Goal: Task Accomplishment & Management: Use online tool/utility

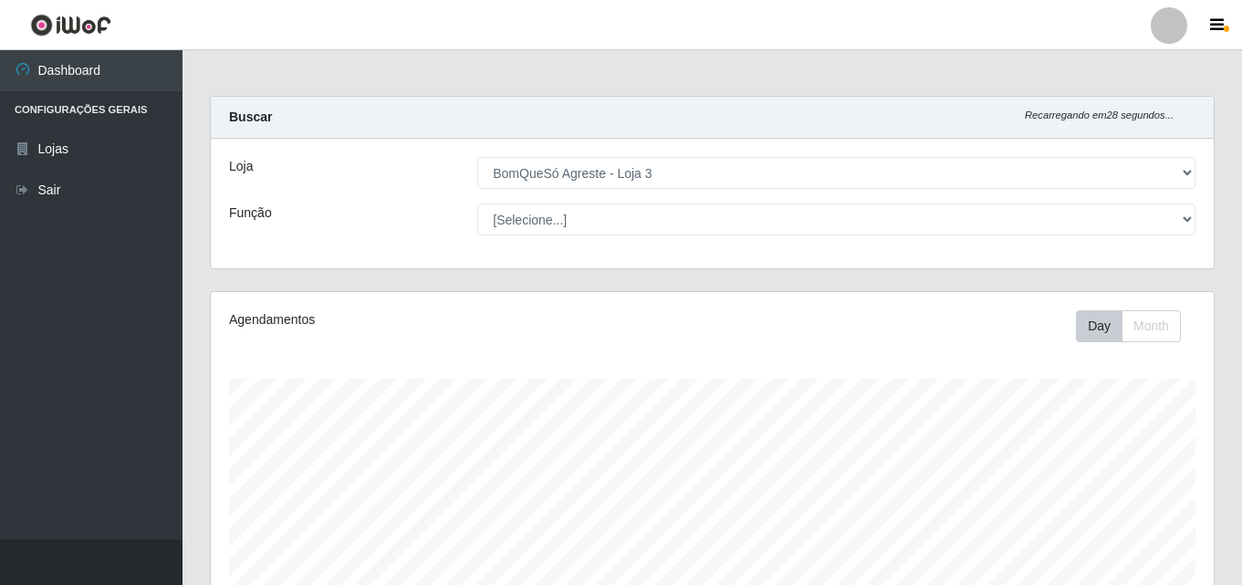
select select "215"
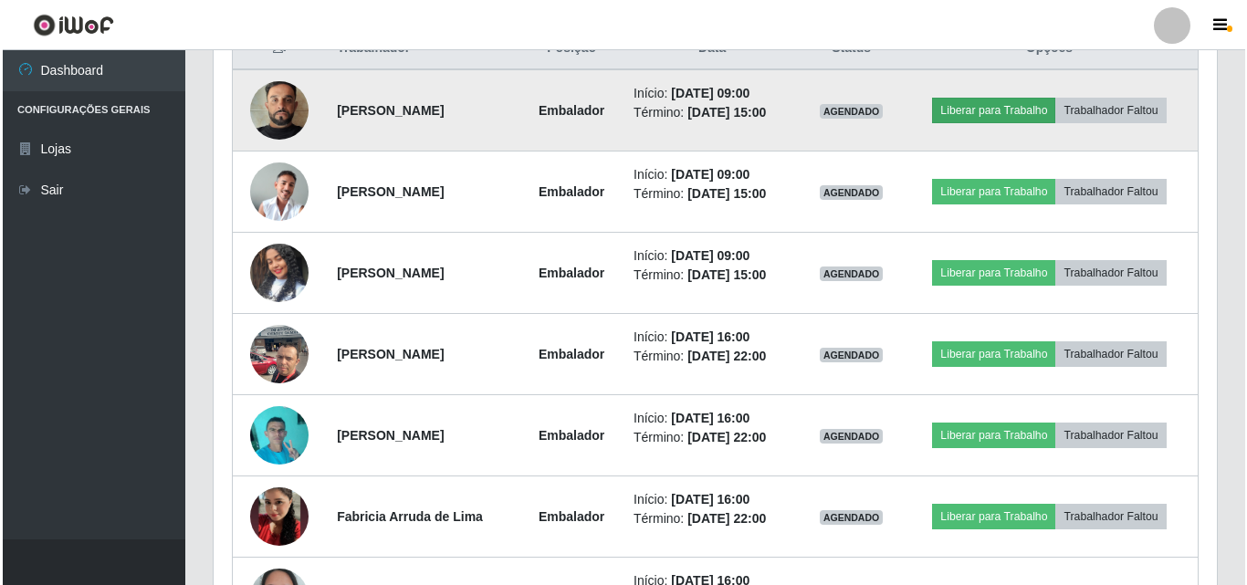
scroll to position [379, 1003]
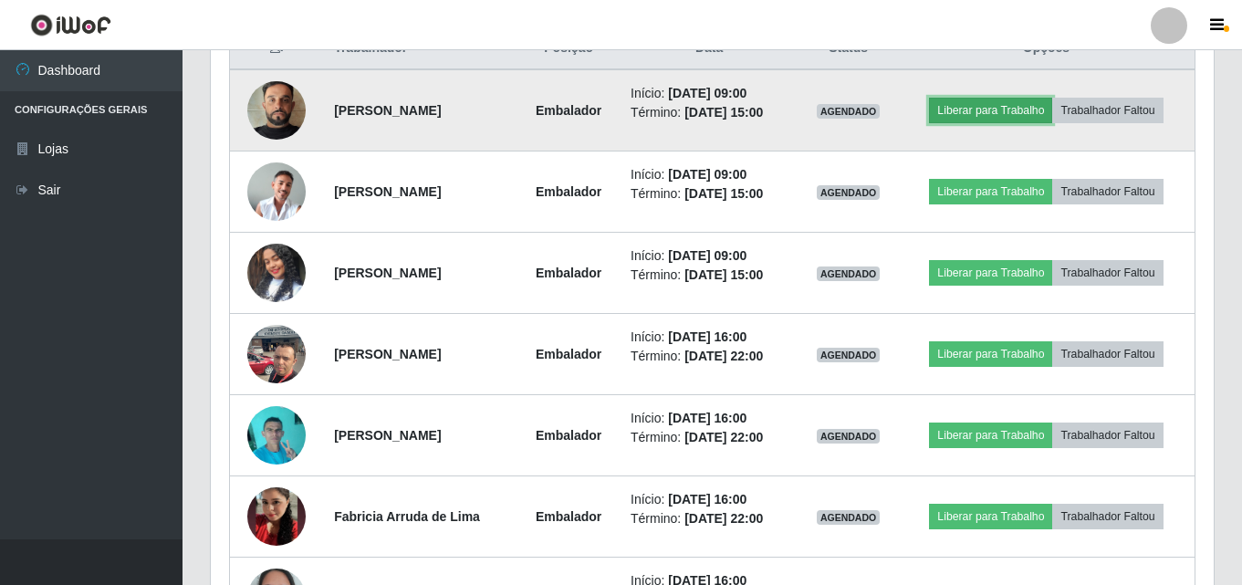
click at [975, 98] on button "Liberar para Trabalho" at bounding box center [990, 111] width 123 height 26
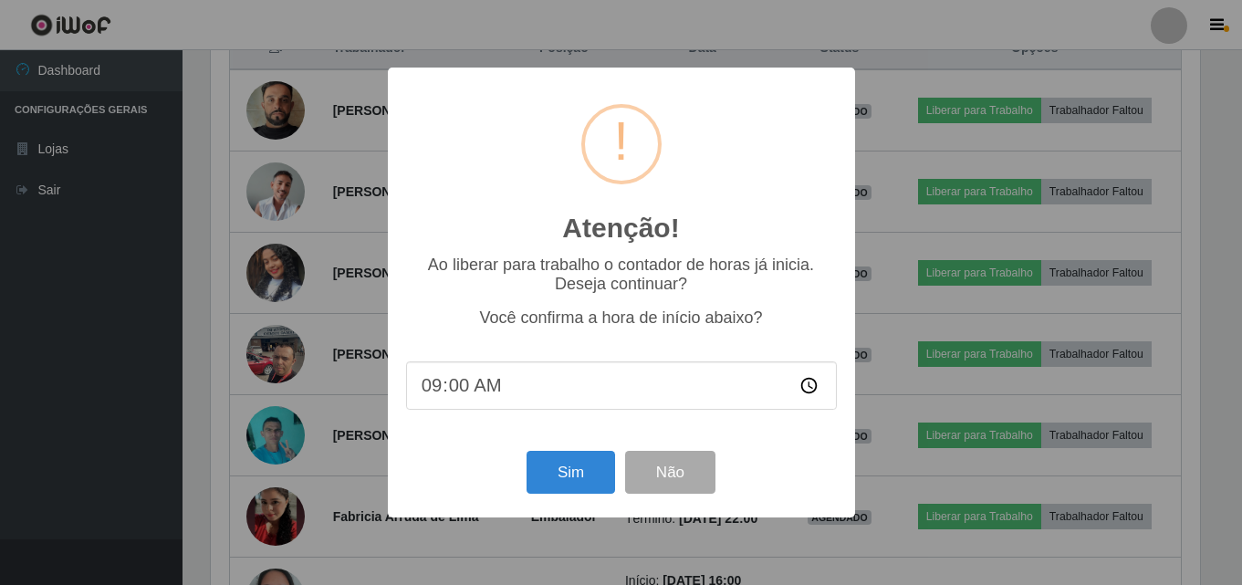
scroll to position [379, 994]
click at [571, 470] on button "Sim" at bounding box center [573, 472] width 89 height 43
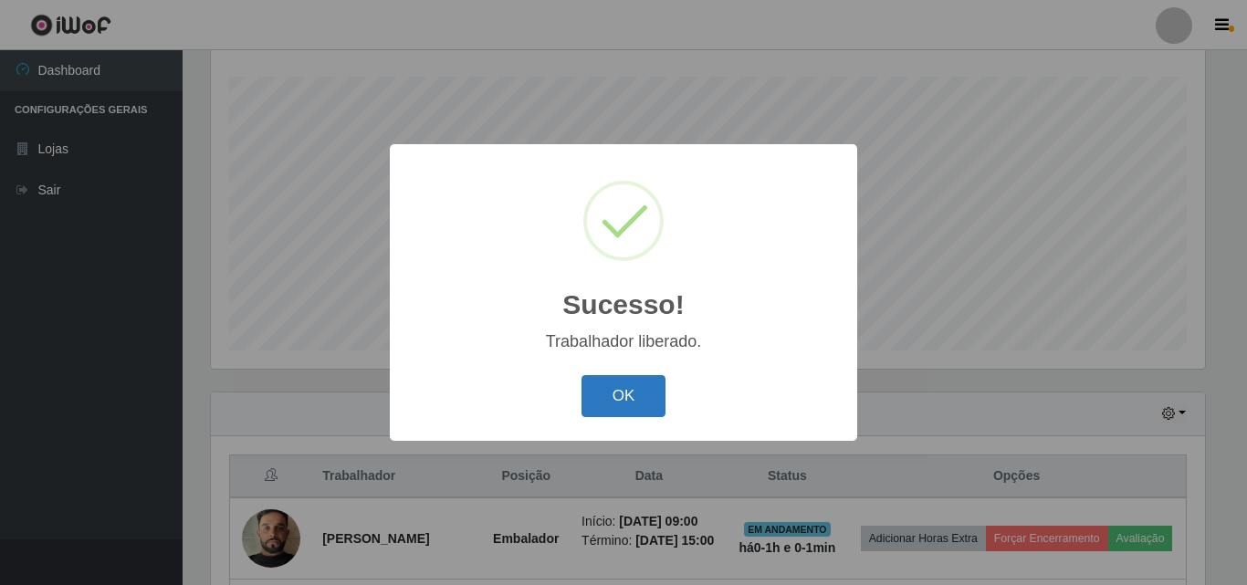
click at [611, 391] on button "OK" at bounding box center [623, 396] width 85 height 43
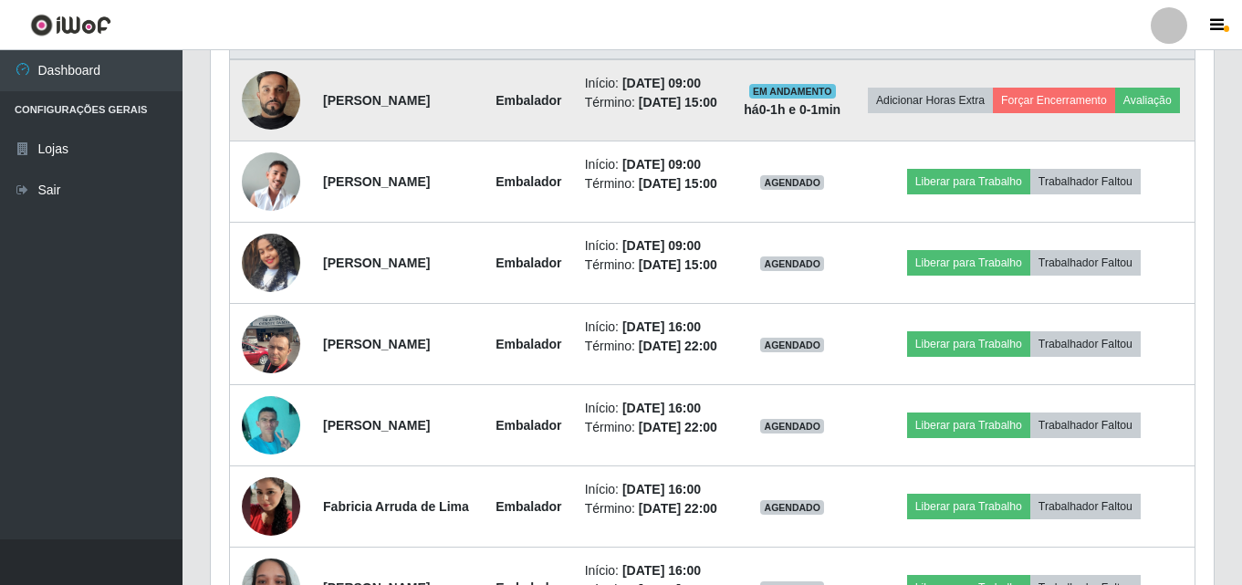
scroll to position [759, 0]
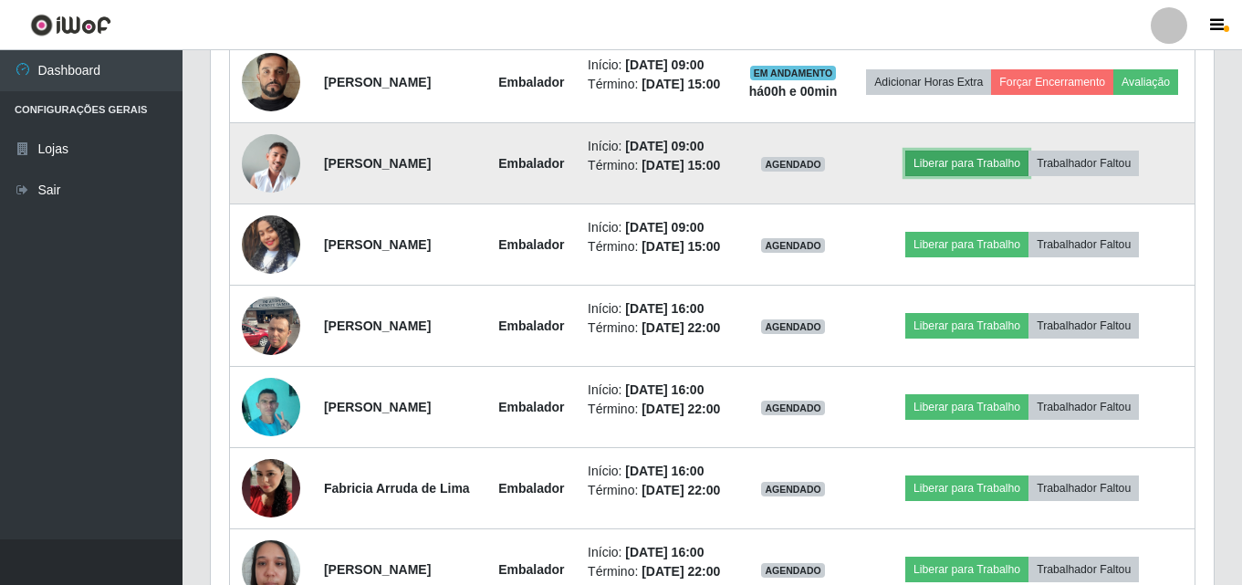
click at [1013, 176] on button "Liberar para Trabalho" at bounding box center [966, 164] width 123 height 26
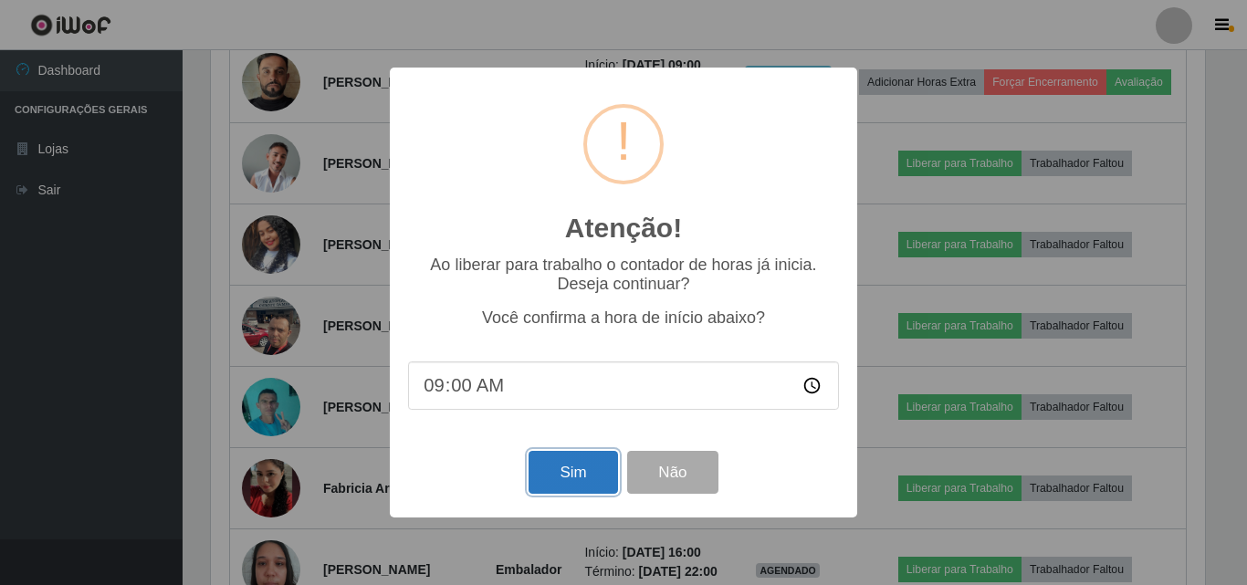
click at [552, 490] on button "Sim" at bounding box center [573, 472] width 89 height 43
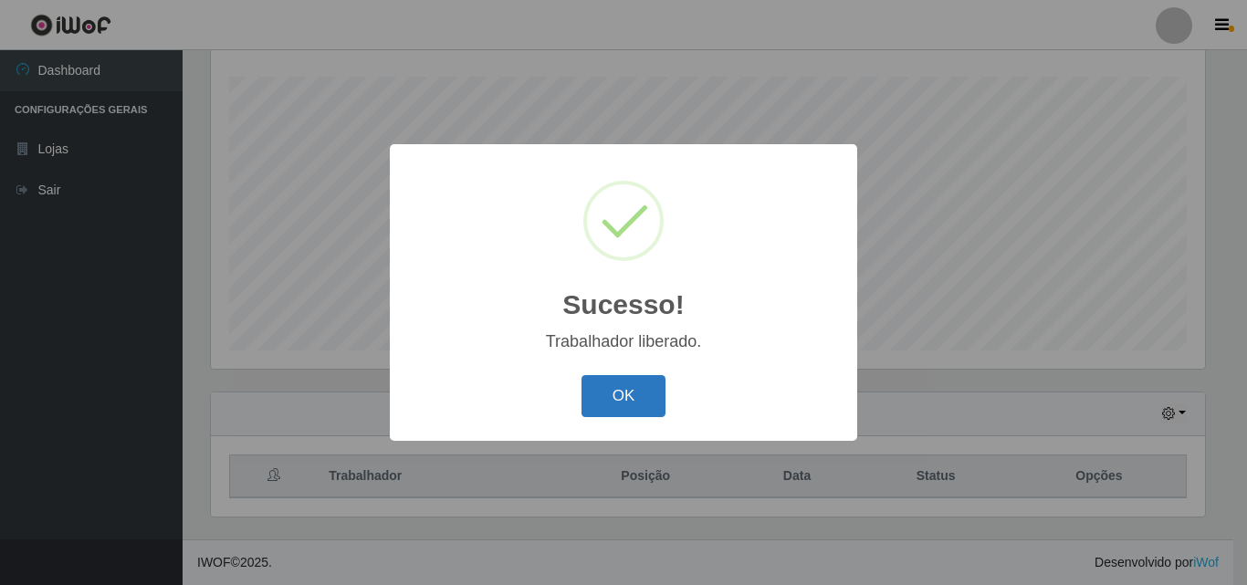
click at [643, 392] on button "OK" at bounding box center [623, 396] width 85 height 43
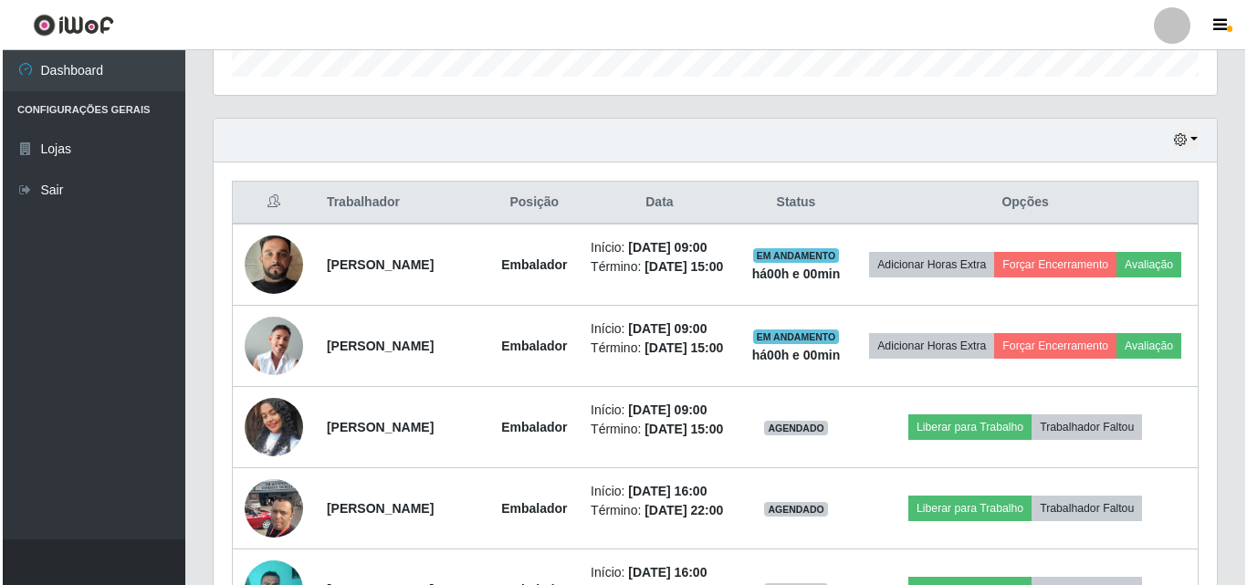
scroll to position [667, 0]
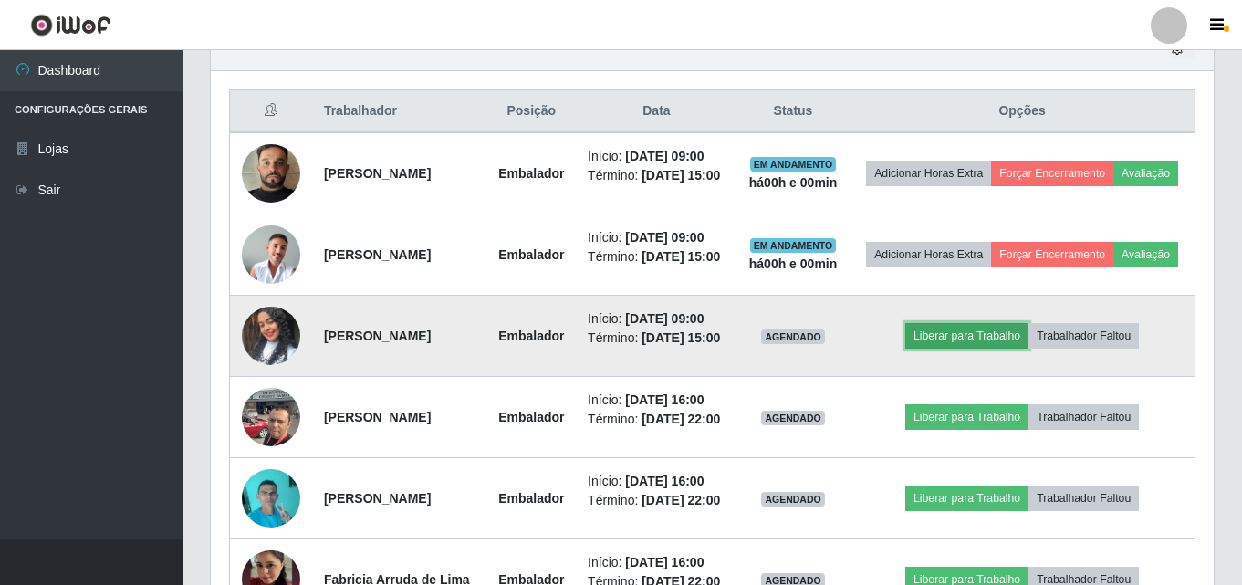
click at [975, 349] on button "Liberar para Trabalho" at bounding box center [966, 336] width 123 height 26
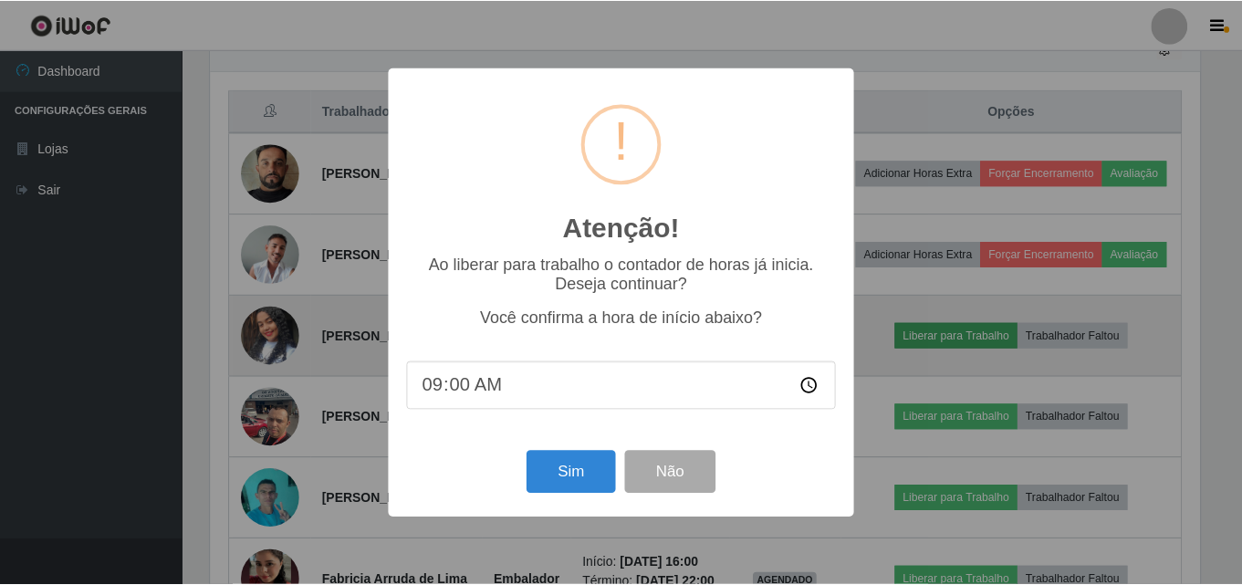
scroll to position [379, 994]
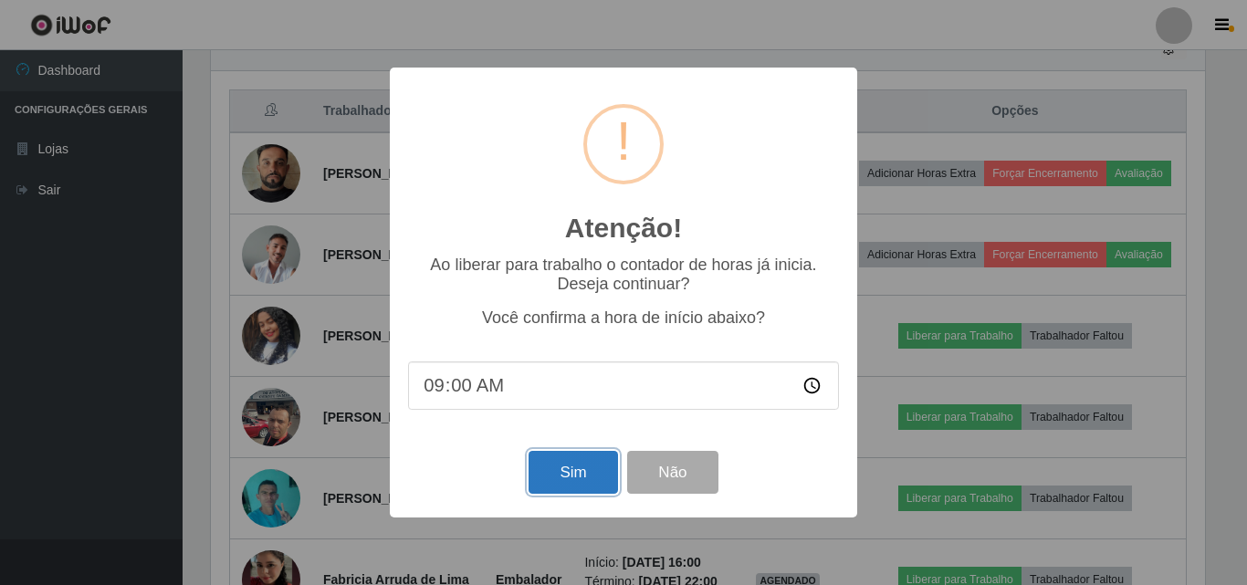
click at [592, 483] on button "Sim" at bounding box center [573, 472] width 89 height 43
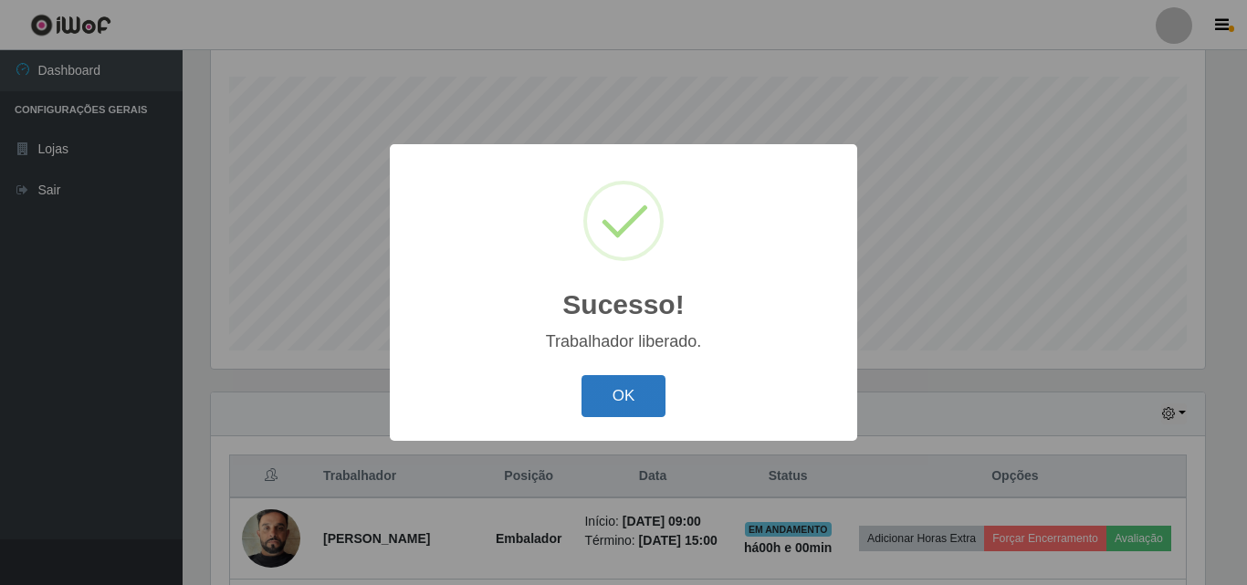
click at [623, 405] on button "OK" at bounding box center [623, 396] width 85 height 43
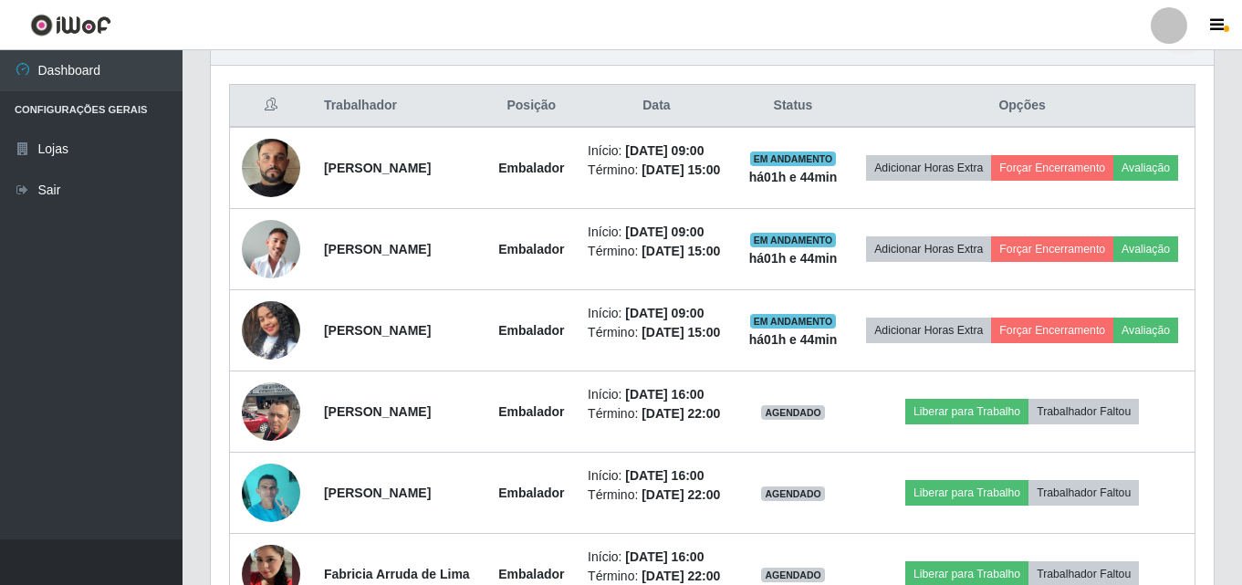
scroll to position [667, 0]
